Goal: Information Seeking & Learning: Learn about a topic

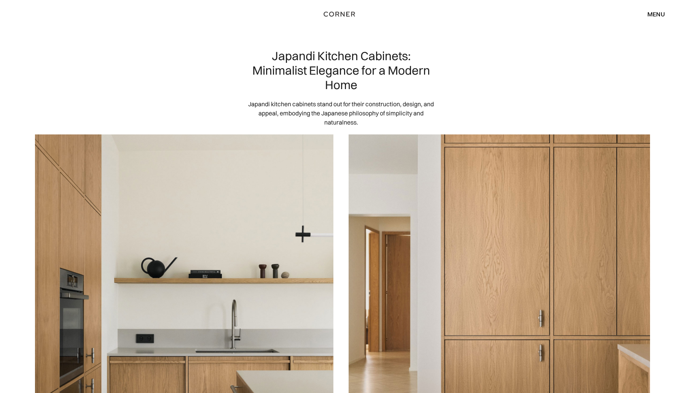
click at [655, 12] on div "menu" at bounding box center [657, 14] width 18 height 6
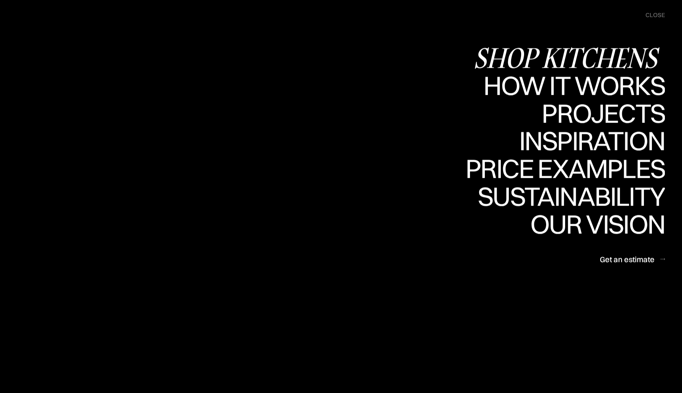
click at [605, 56] on div "Shop Kitchens" at bounding box center [570, 57] width 192 height 27
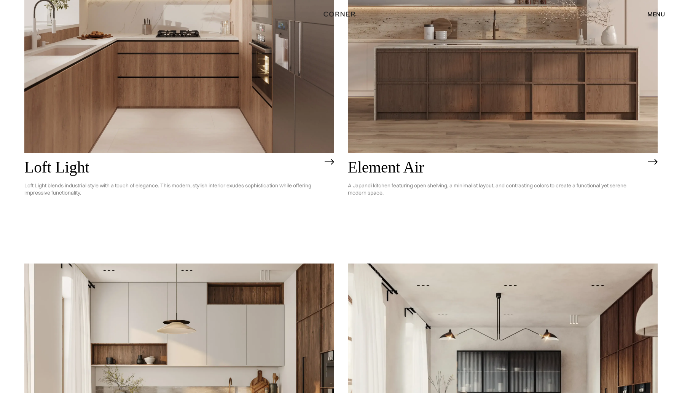
scroll to position [216, 0]
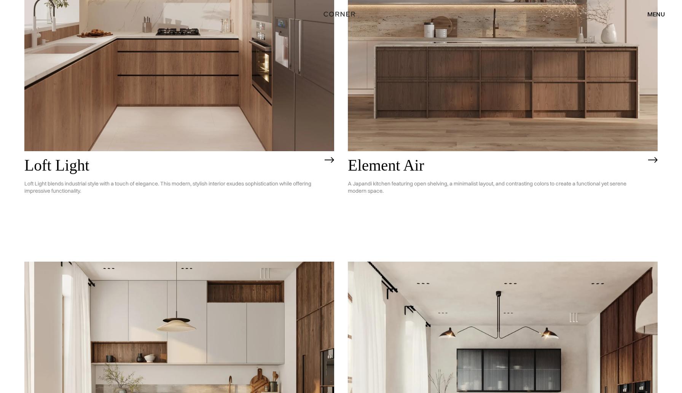
click at [398, 181] on p "A Japandi kitchen featuring open shelving, a minimalist layout, and contrasting…" at bounding box center [496, 187] width 297 height 26
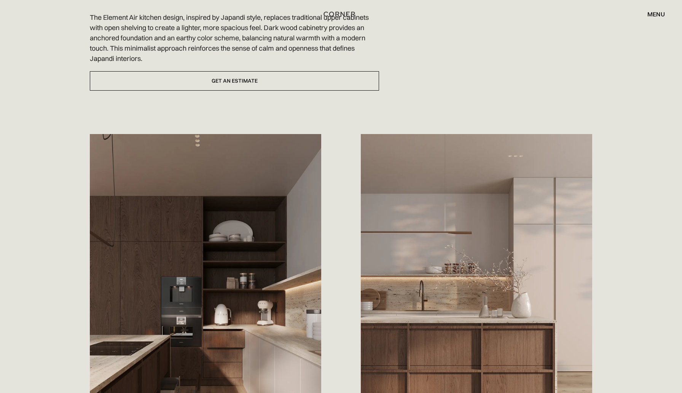
scroll to position [294, 0]
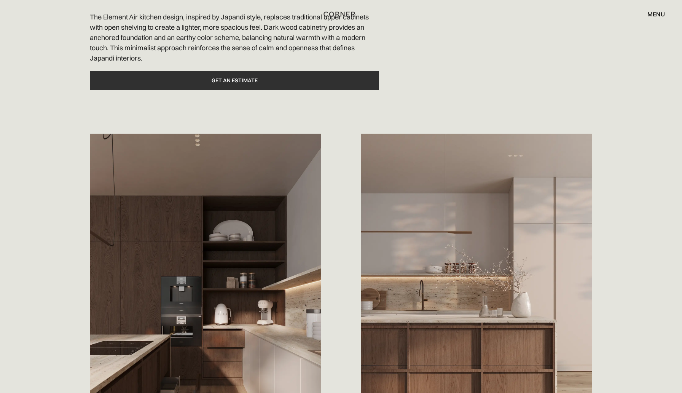
click at [306, 84] on link "Get an estimate" at bounding box center [234, 80] width 289 height 19
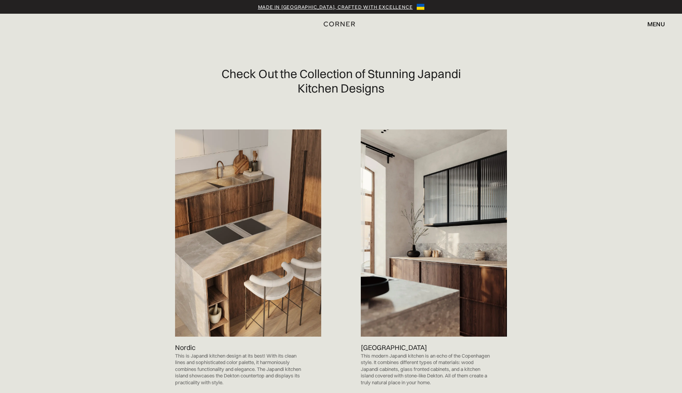
scroll to position [388, 0]
click at [440, 332] on img at bounding box center [434, 232] width 146 height 207
click at [372, 346] on p "Berlin" at bounding box center [394, 347] width 66 height 10
click at [407, 271] on img at bounding box center [434, 232] width 146 height 207
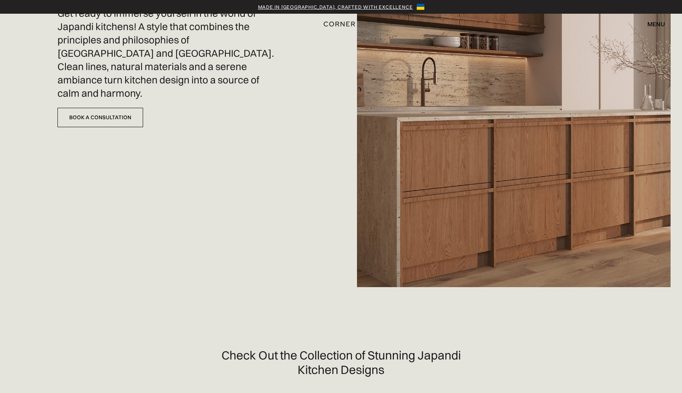
scroll to position [0, 0]
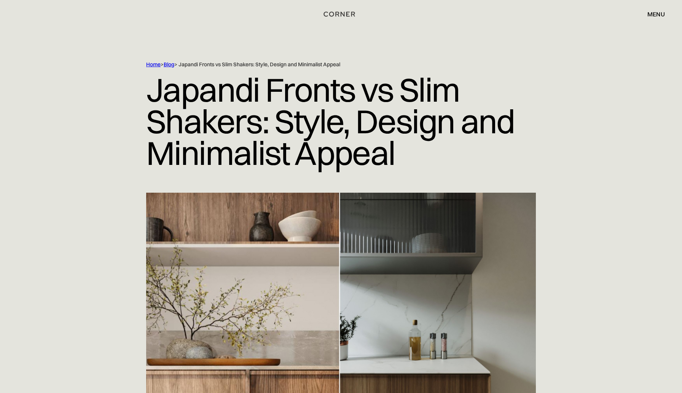
click at [659, 12] on div "menu" at bounding box center [657, 14] width 18 height 6
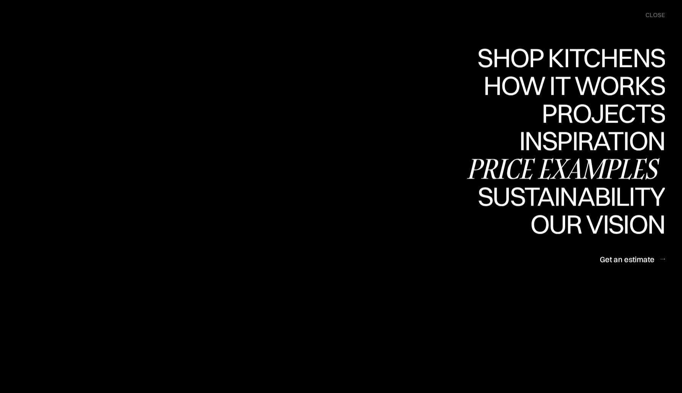
click at [602, 166] on div "Price examples" at bounding box center [566, 168] width 200 height 27
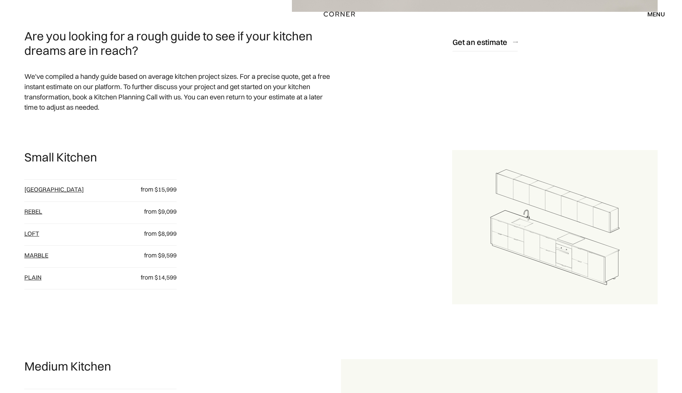
scroll to position [380, 0]
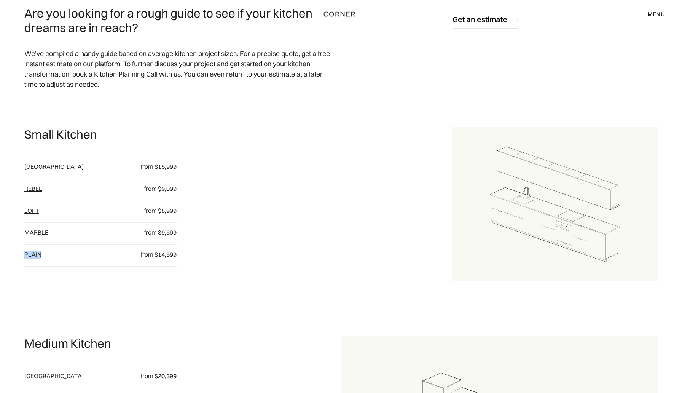
scroll to position [404, 0]
click at [269, 202] on div "Small Kitchen Berlin from $15,999 Rebel from $9,099 loft from $8,999 Marble fro…" at bounding box center [238, 205] width 428 height 154
click at [211, 154] on div "Small Kitchen Berlin from $15,999 Rebel from $9,099 loft from $8,999 Marble fro…" at bounding box center [238, 205] width 428 height 154
click at [171, 166] on p "from $15,999" at bounding box center [153, 167] width 47 height 8
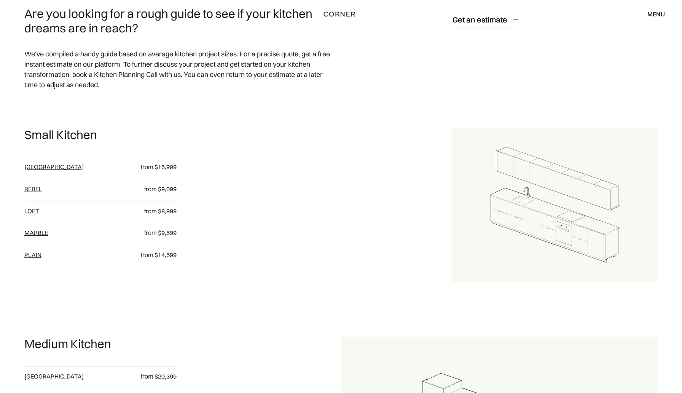
click at [219, 172] on div "Small Kitchen Berlin from $15,999 Rebel from $9,099 loft from $8,999 Marble fro…" at bounding box center [238, 205] width 428 height 154
click at [184, 214] on div "Small Kitchen Berlin from $15,999 Rebel from $9,099 loft from $8,999 Marble fro…" at bounding box center [238, 205] width 428 height 154
click at [91, 275] on div "Small Kitchen Berlin from $15,999 Rebel from $9,099 loft from $8,999 Marble fro…" at bounding box center [238, 205] width 428 height 154
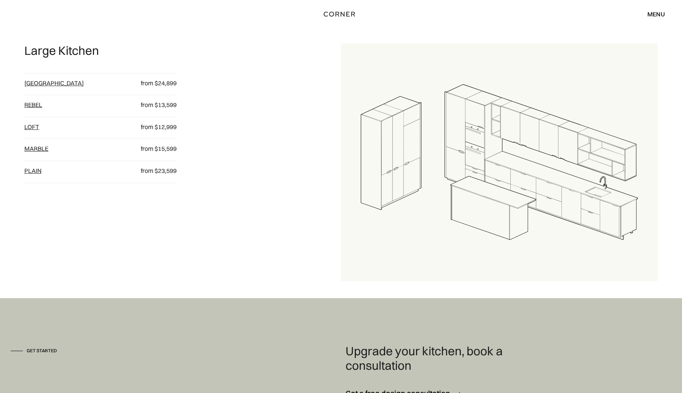
scroll to position [987, 0]
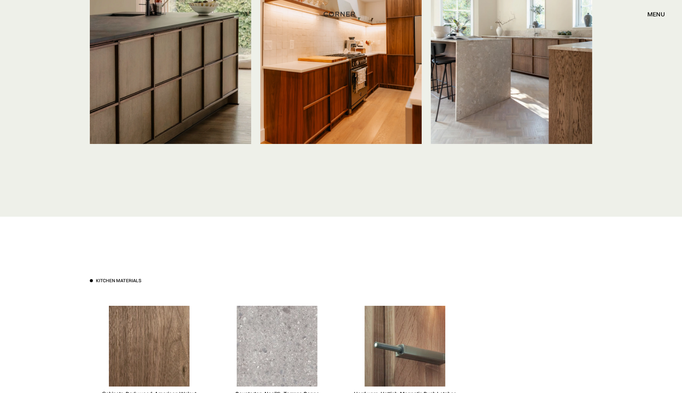
scroll to position [1933, 0]
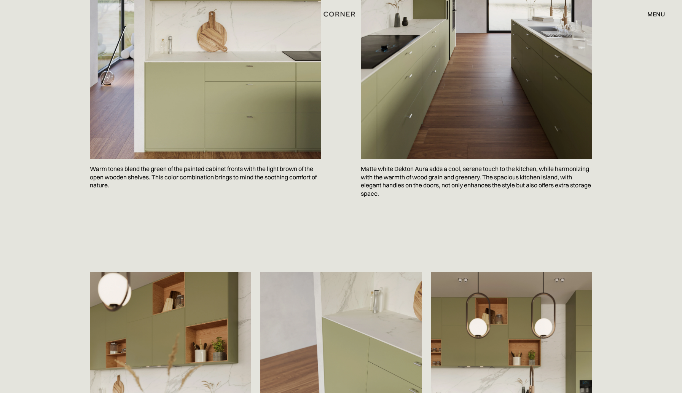
scroll to position [1219, 0]
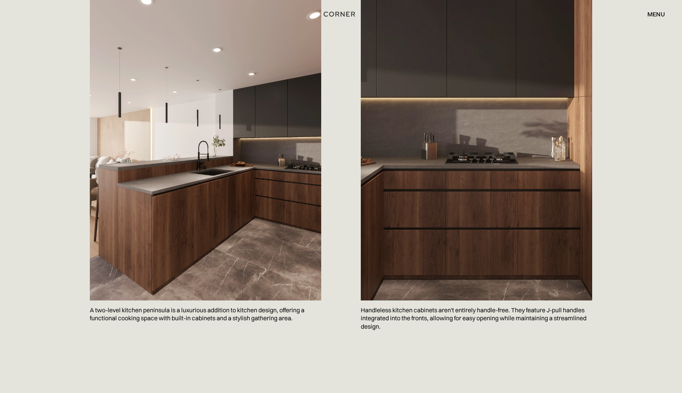
scroll to position [1165, 0]
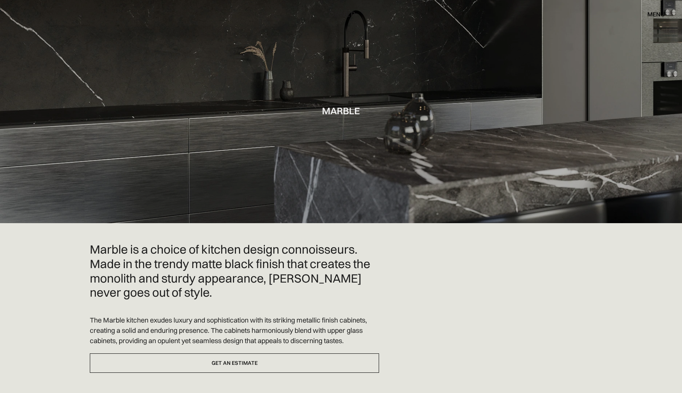
scroll to position [6, 0]
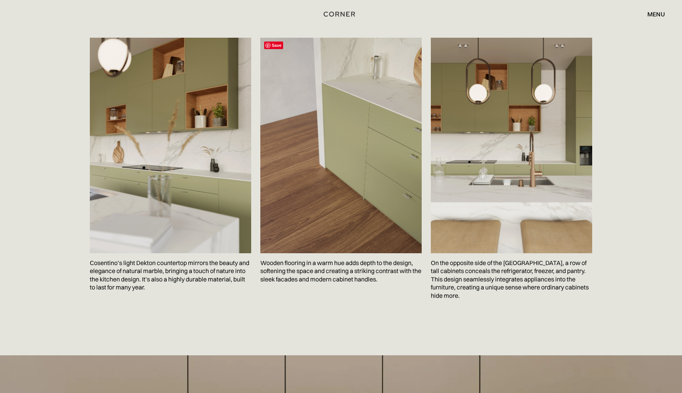
scroll to position [1450, 0]
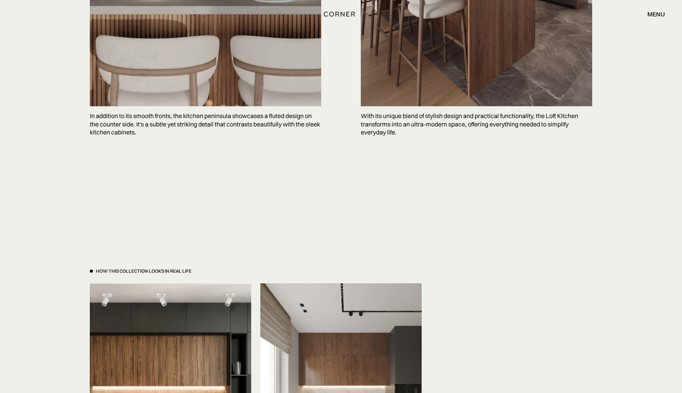
scroll to position [2517, 0]
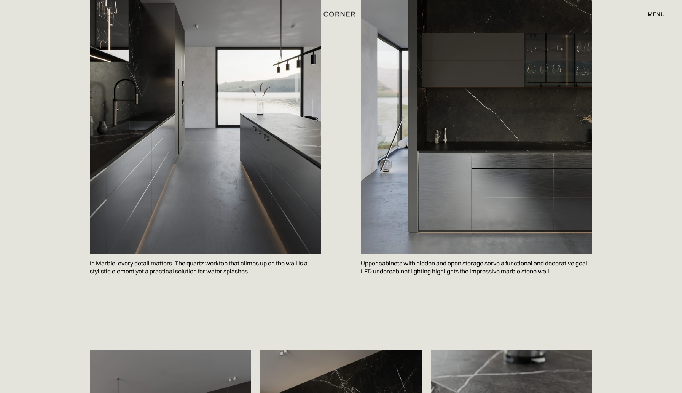
scroll to position [885, 0]
